Goal: Task Accomplishment & Management: Manage account settings

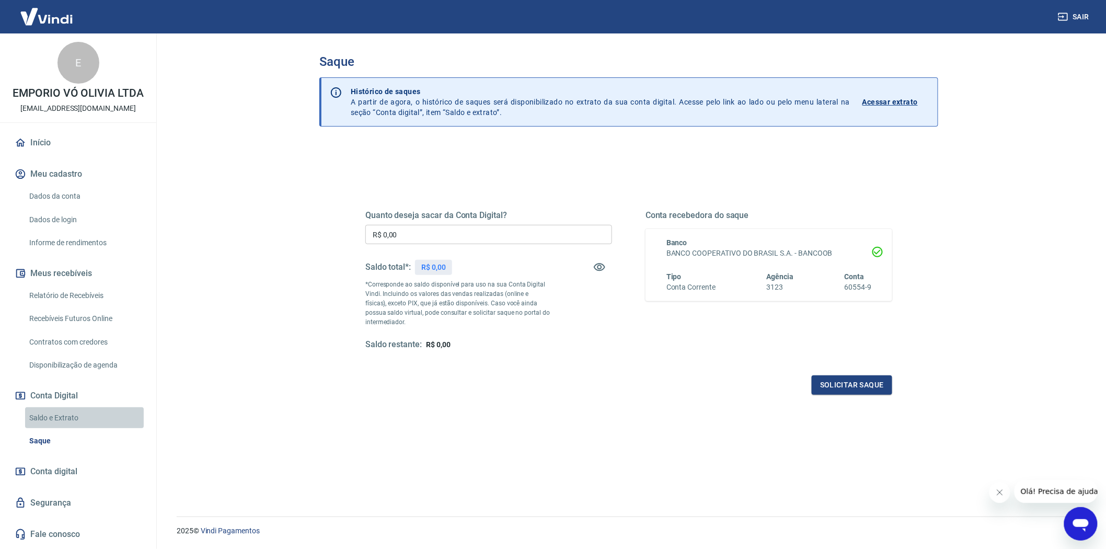
click at [64, 410] on link "Saldo e Extrato" at bounding box center [84, 417] width 119 height 21
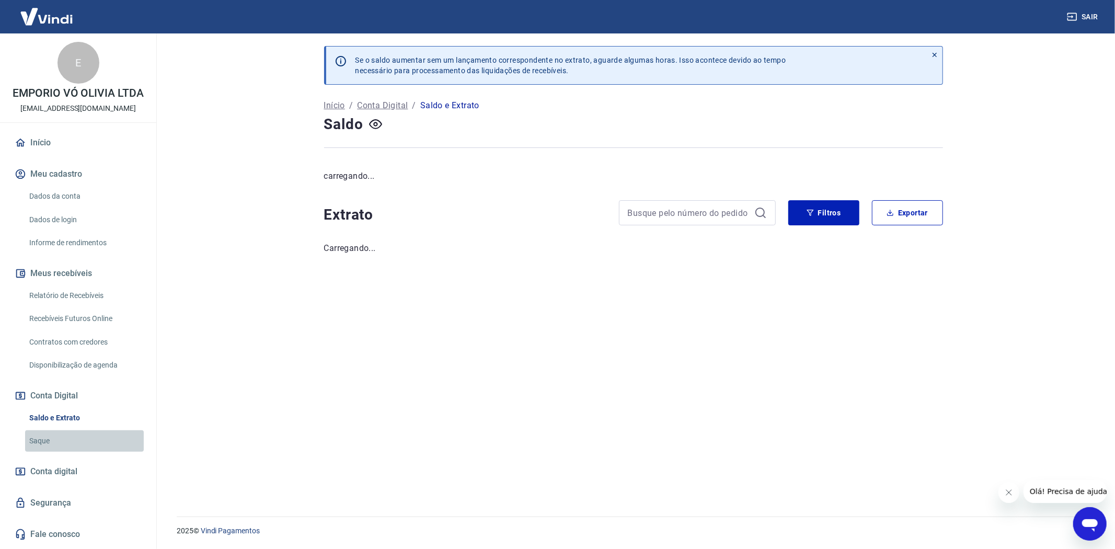
click at [40, 436] on link "Saque" at bounding box center [84, 440] width 119 height 21
click at [376, 119] on icon "button" at bounding box center [375, 124] width 13 height 10
click at [375, 129] on icon "button" at bounding box center [375, 124] width 13 height 10
click at [56, 439] on link "Saque" at bounding box center [84, 440] width 119 height 21
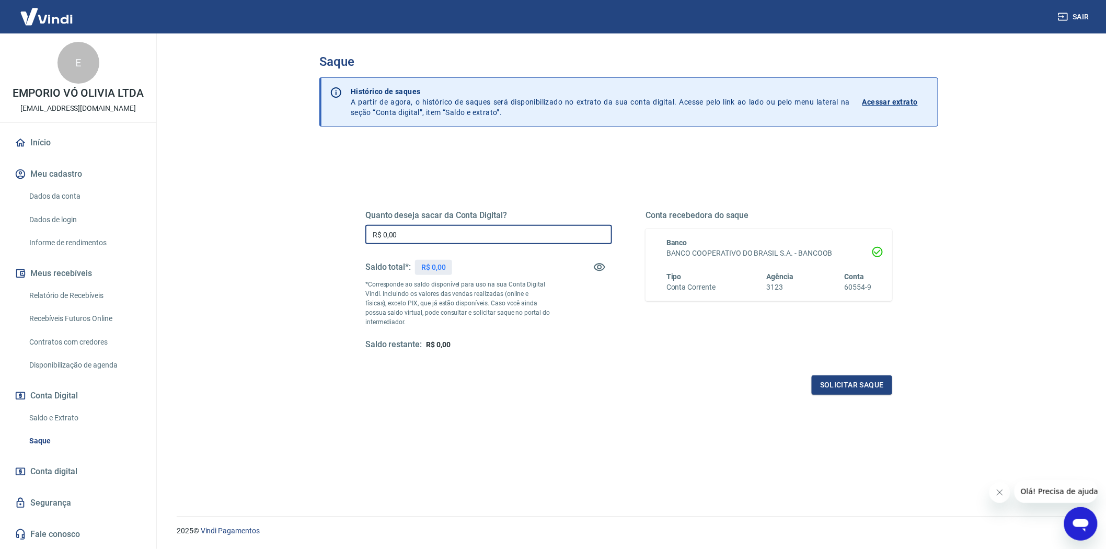
click at [461, 236] on input "R$ 0,00" at bounding box center [488, 234] width 247 height 19
